Goal: Transaction & Acquisition: Purchase product/service

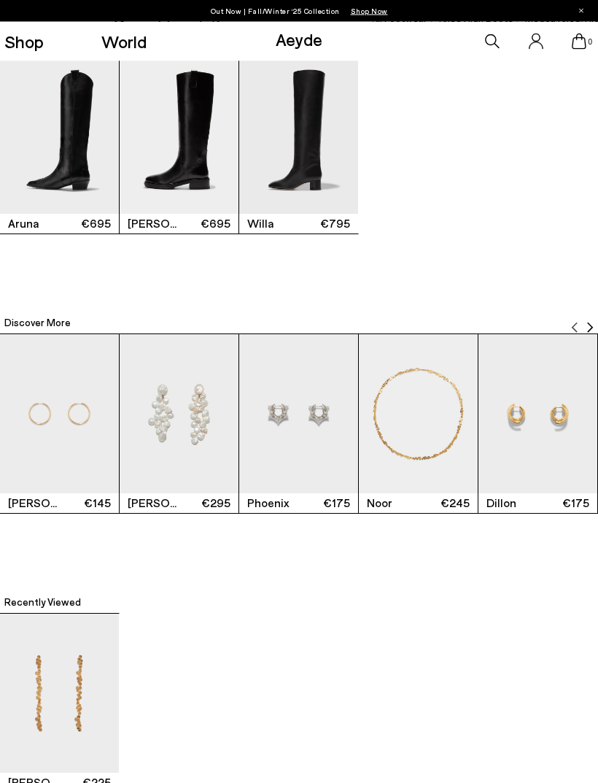
scroll to position [1782, 0]
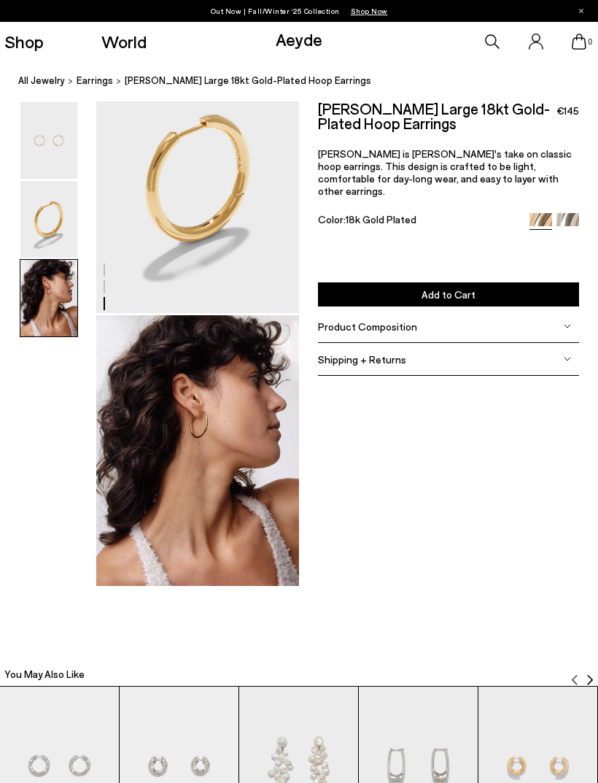
scroll to position [331, 0]
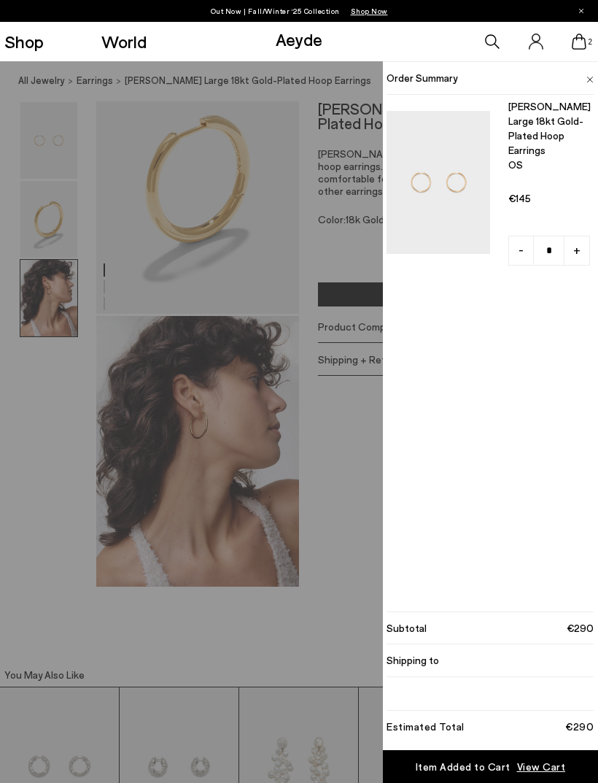
type input "*"
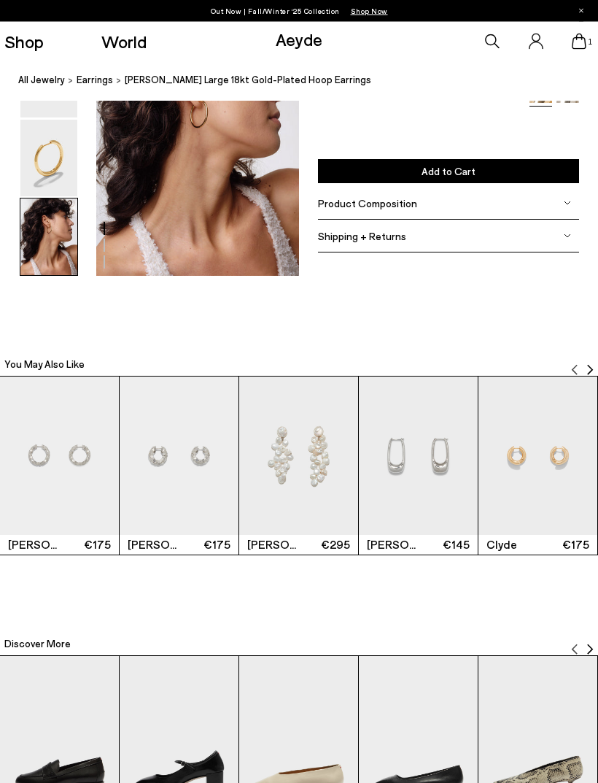
scroll to position [697, 0]
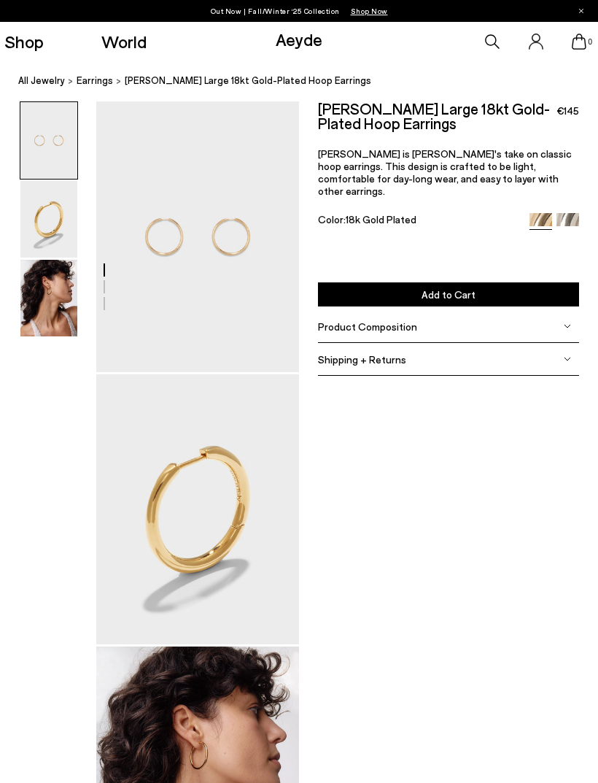
scroll to position [745, 0]
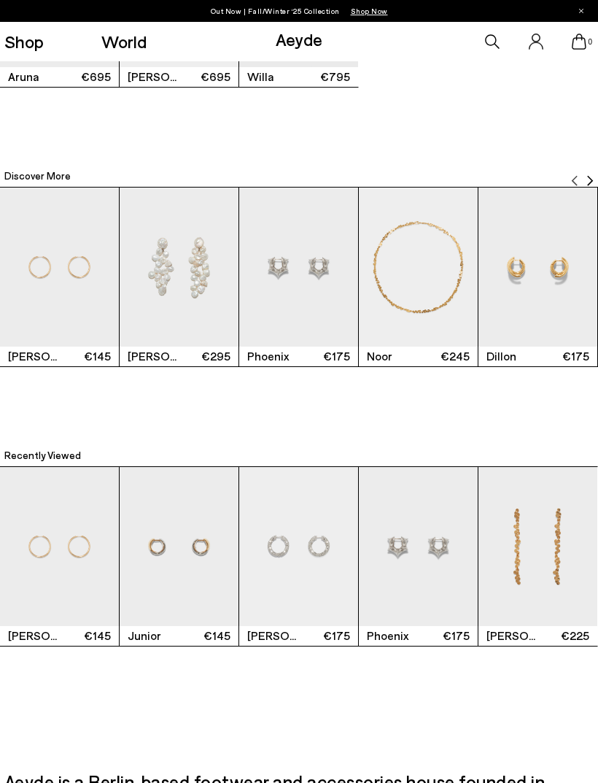
scroll to position [1974, 0]
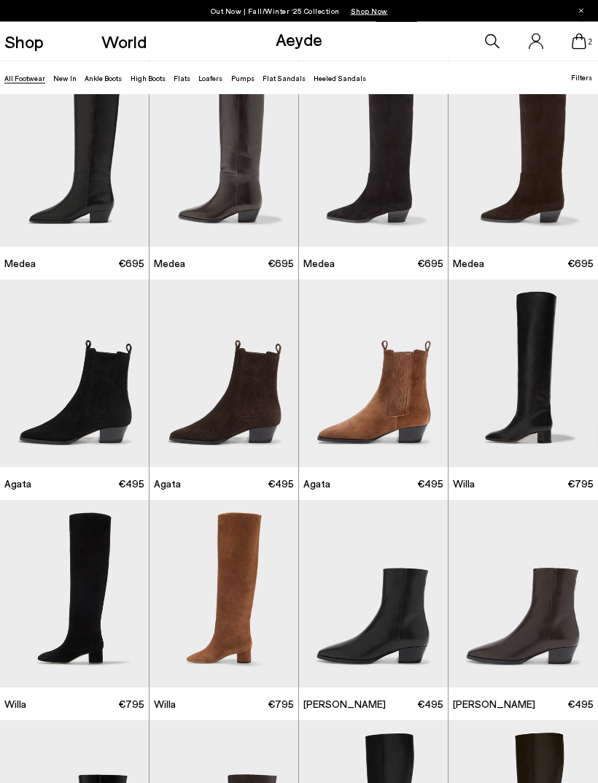
scroll to position [35, 0]
click at [553, 298] on img at bounding box center [524, 373] width 150 height 188
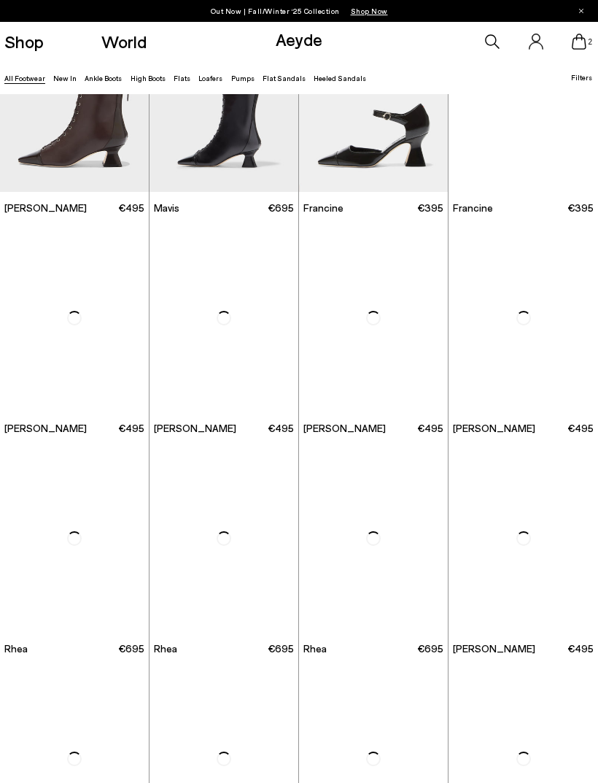
scroll to position [1442, 0]
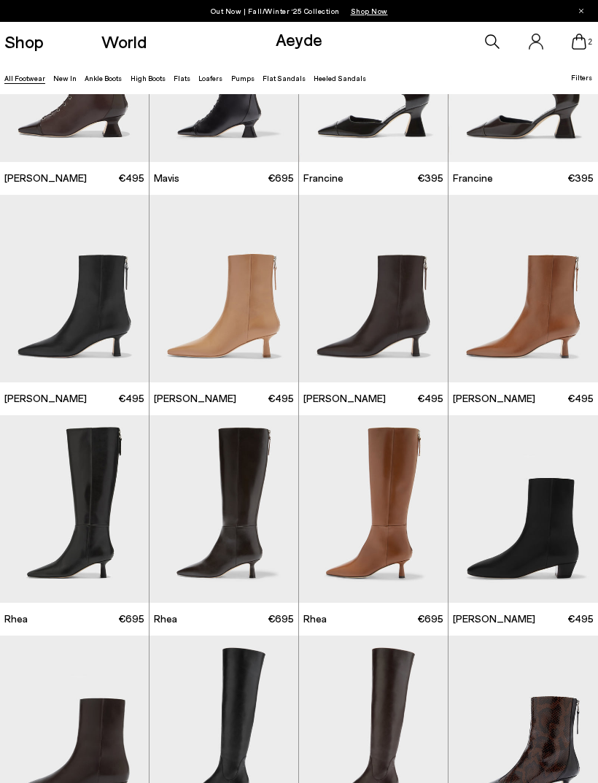
click at [411, 312] on div "Next slide" at bounding box center [419, 294] width 44 height 44
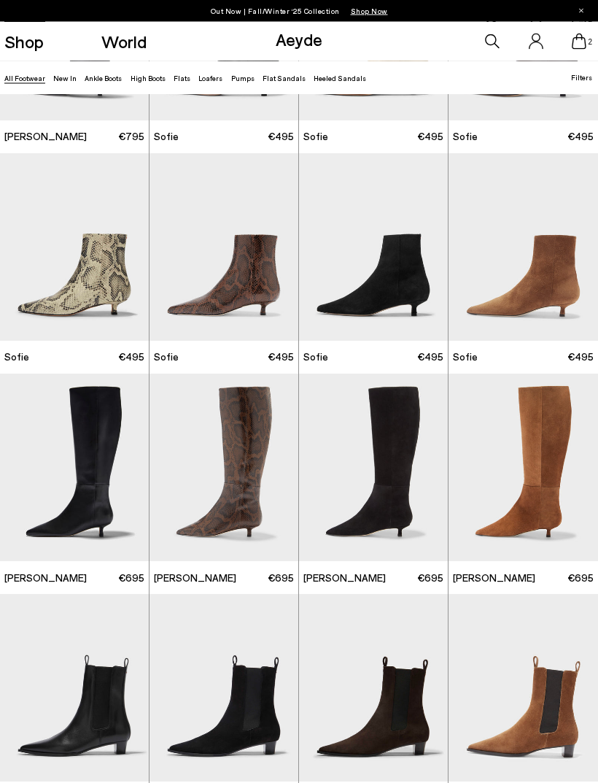
scroll to position [2912, 0]
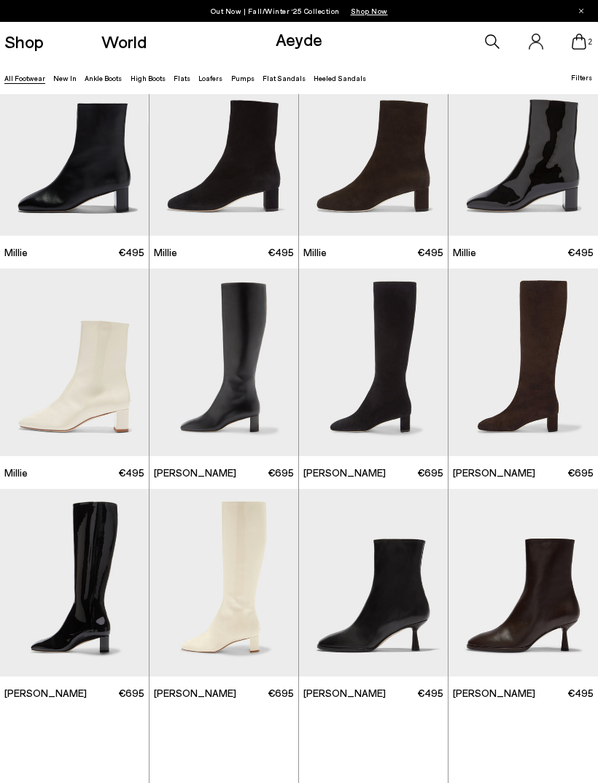
scroll to position [3839, 0]
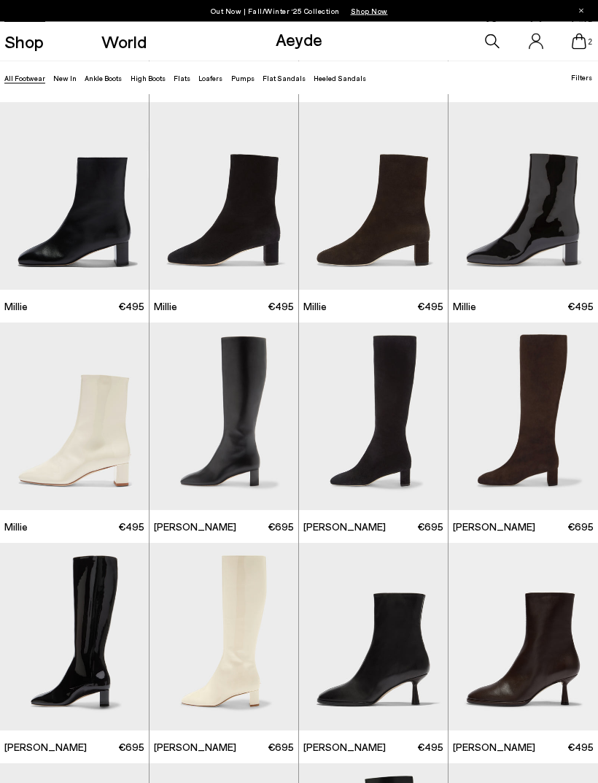
scroll to position [3680, 0]
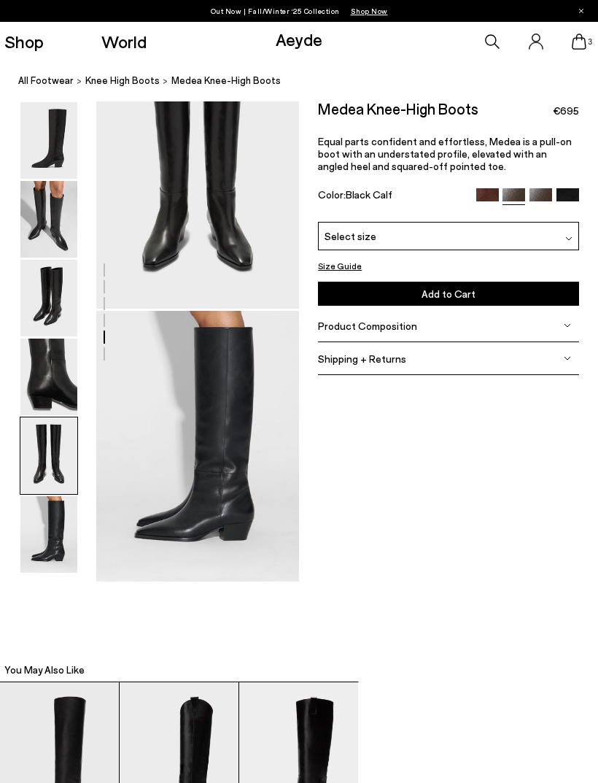
scroll to position [1146, 0]
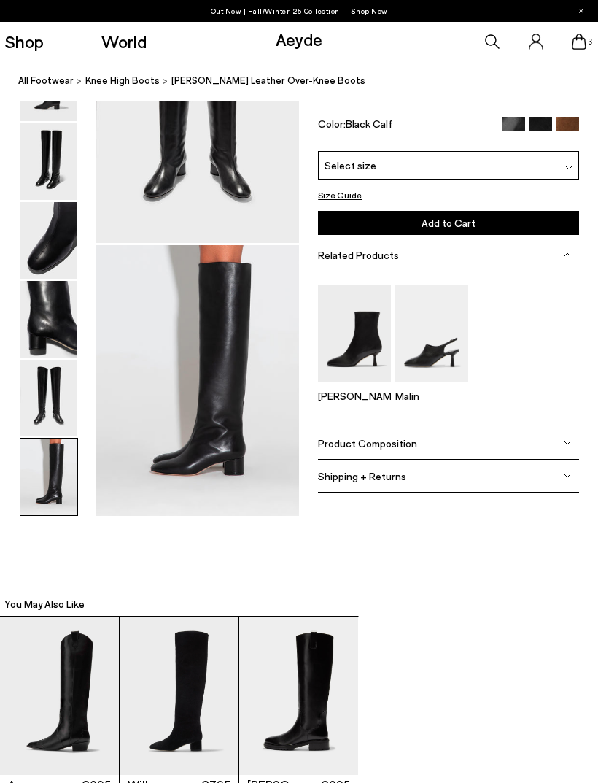
scroll to position [1177, 0]
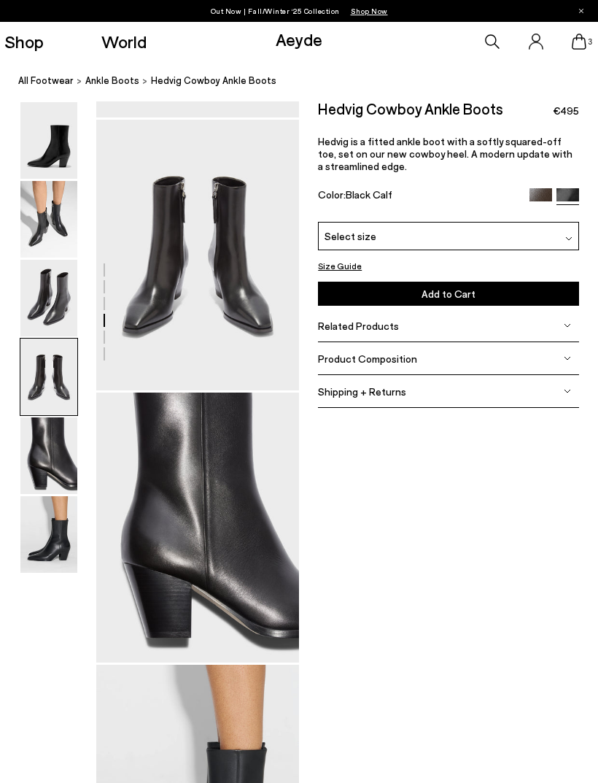
scroll to position [799, 0]
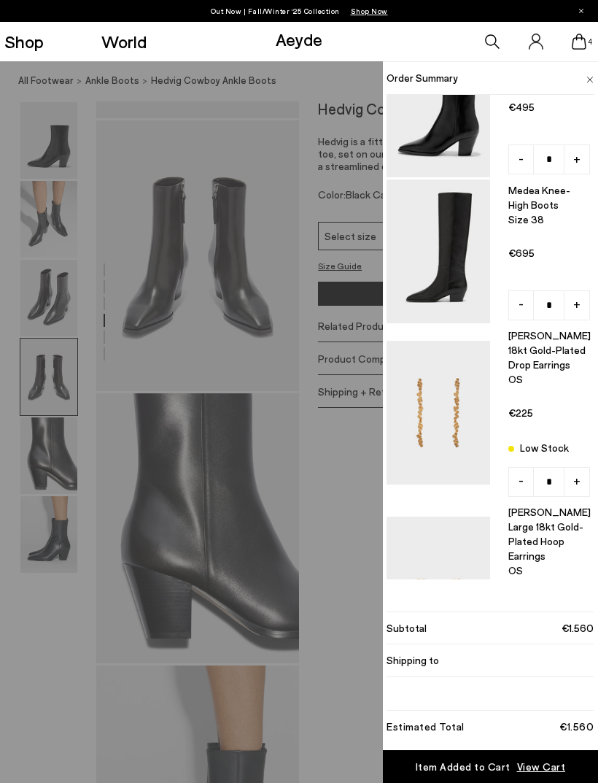
scroll to position [66, 0]
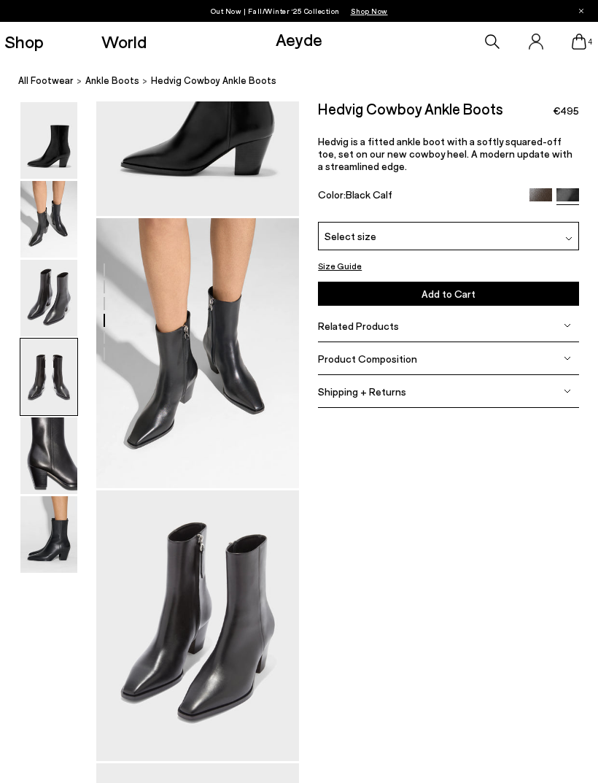
scroll to position [799, 0]
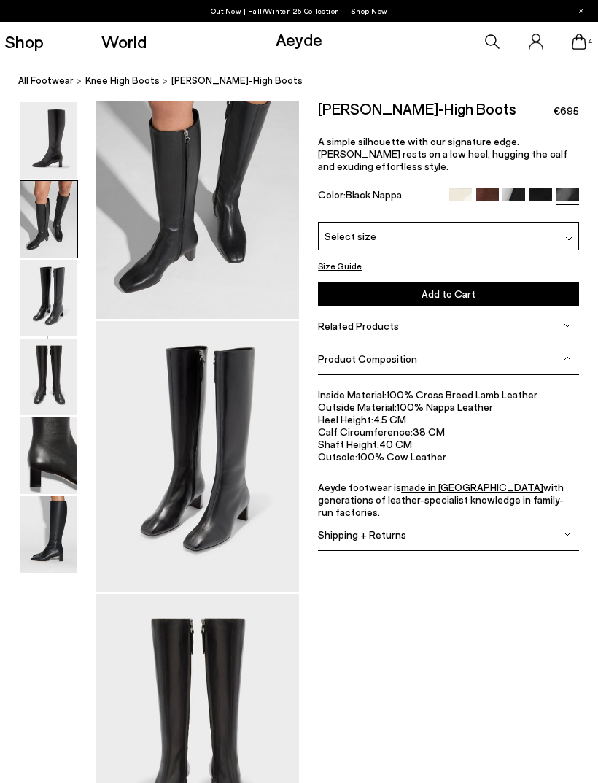
scroll to position [323, 0]
